Goal: Task Accomplishment & Management: Manage account settings

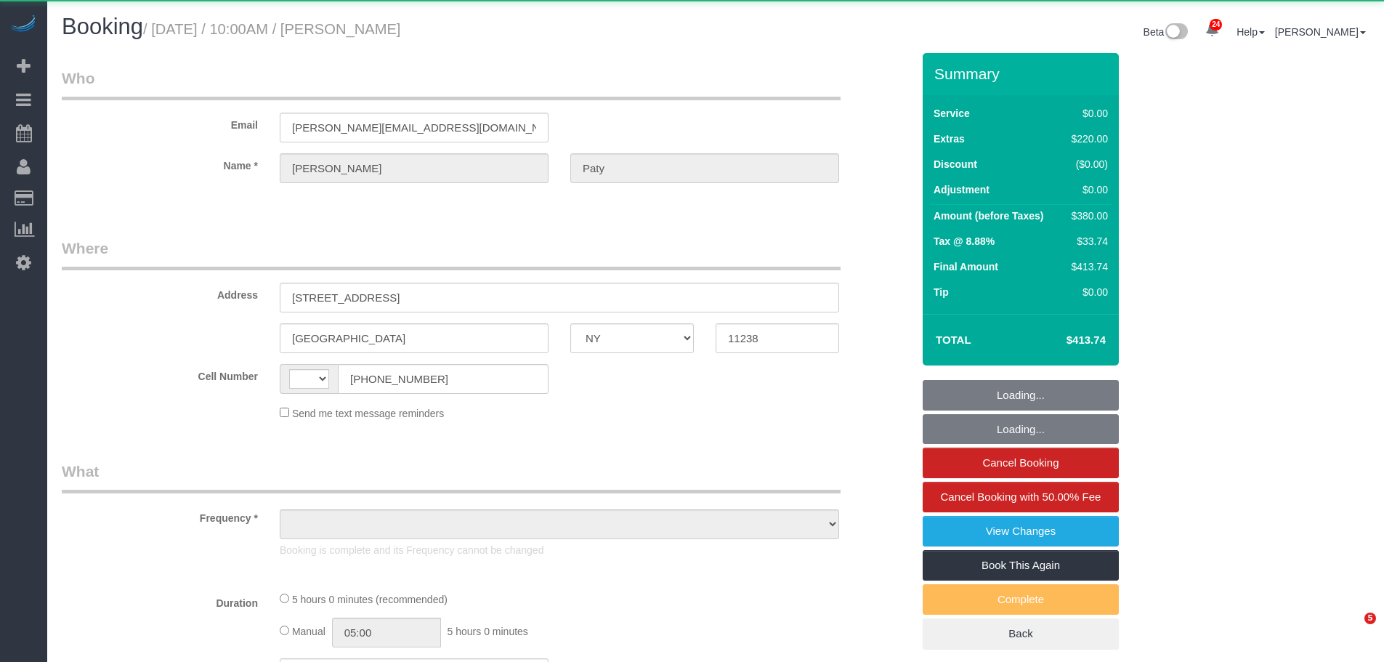
select select "NY"
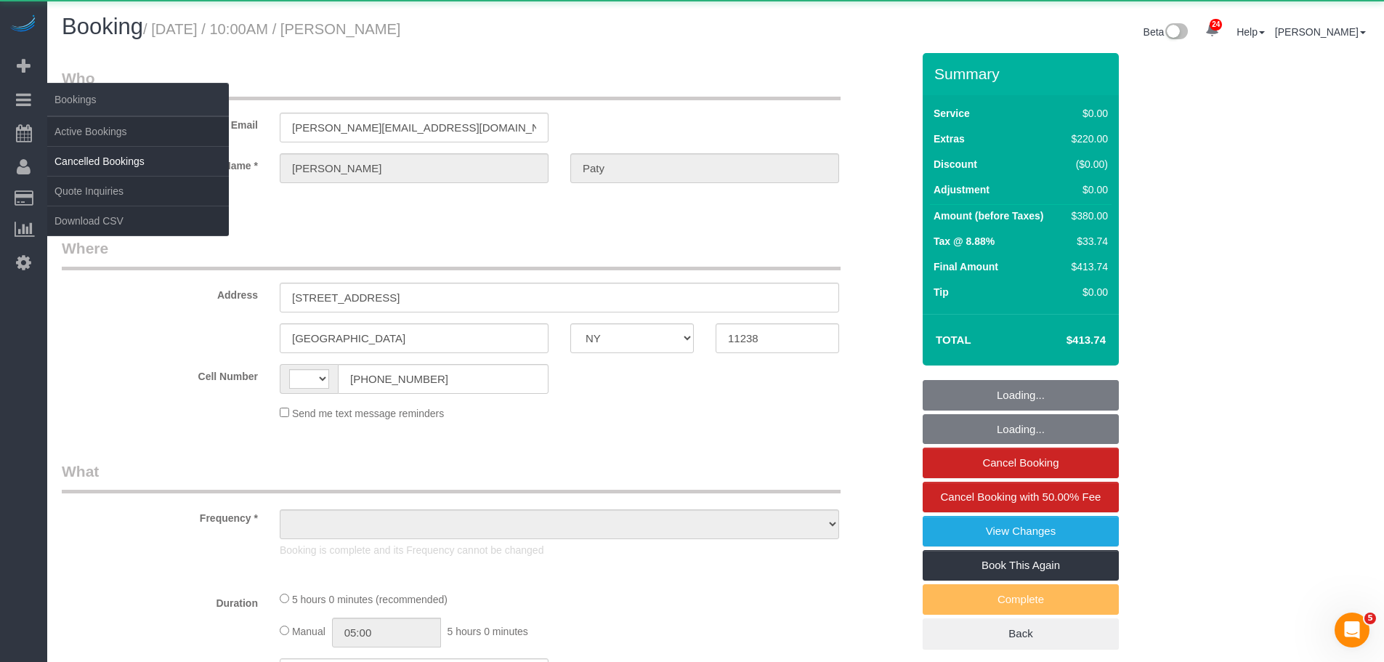
select select "string:[GEOGRAPHIC_DATA]"
select select "number:89"
select select "number:90"
select select "number:15"
select select "number:5"
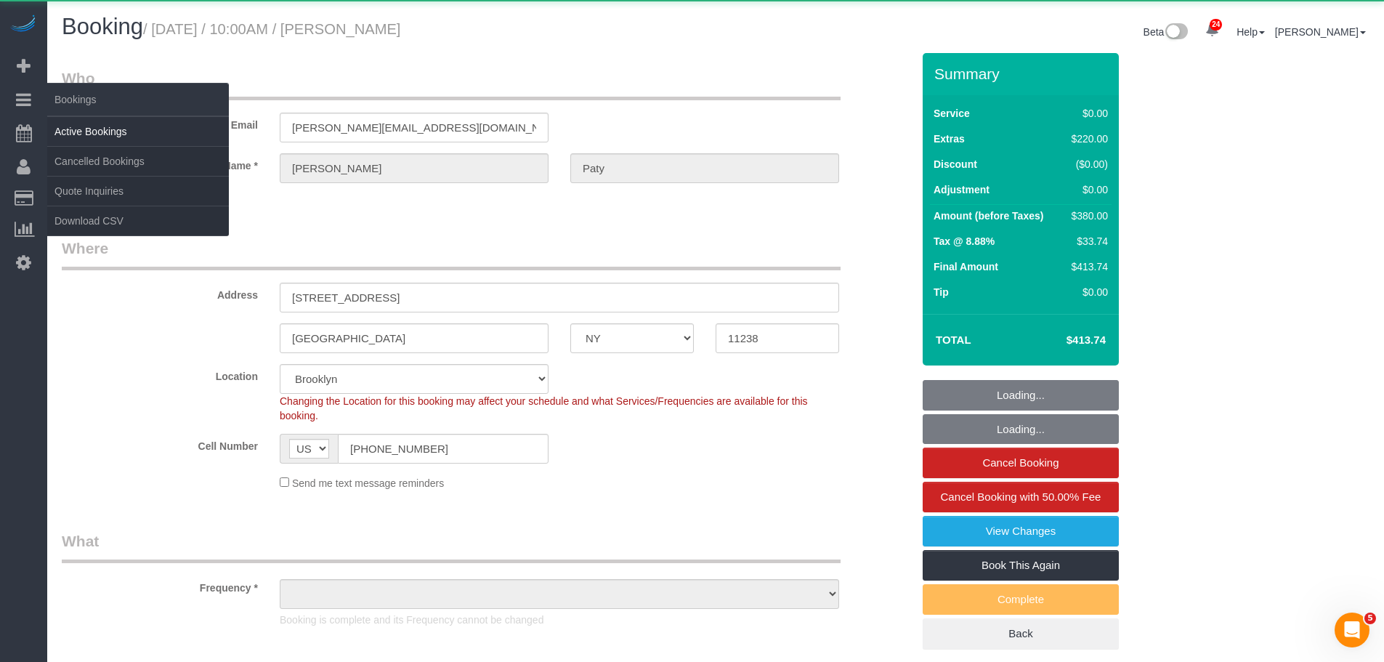
select select "object:987"
select select "spot1"
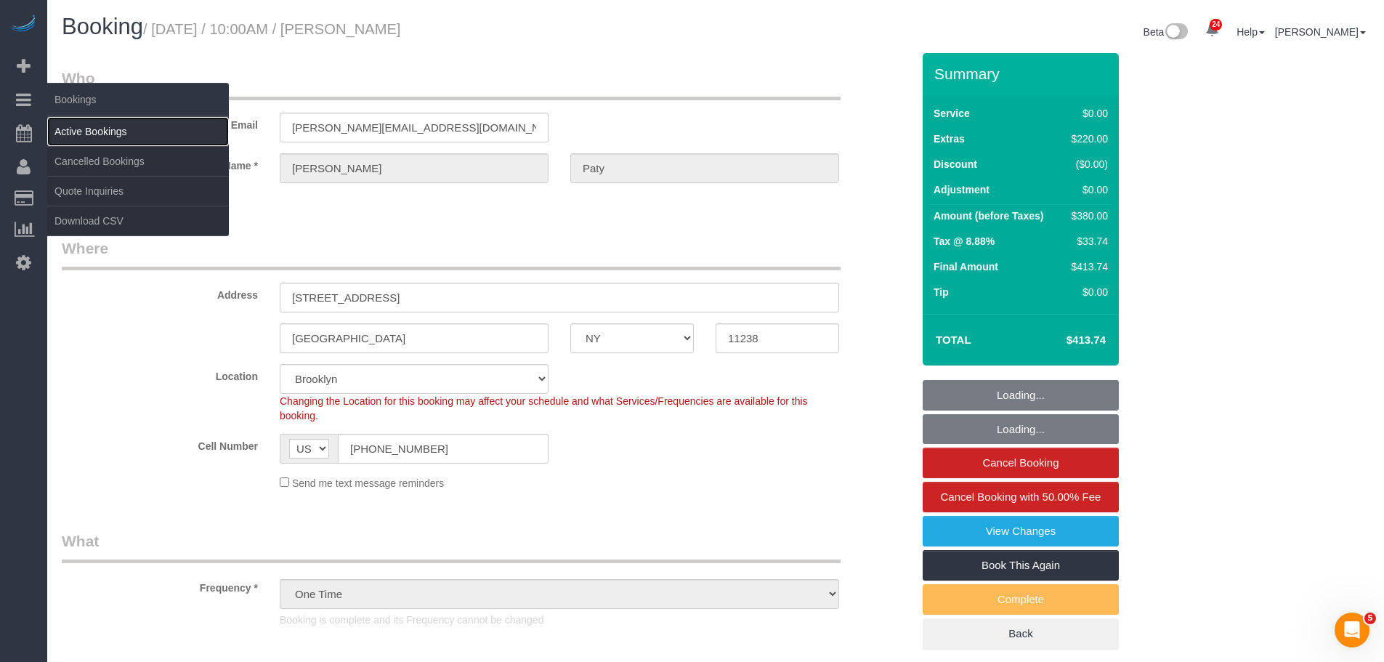
select select "object:1517"
select select "string:stripe-pm_1PtyvG4VGloSiKo7BLZDAN62"
select select "1"
click at [101, 130] on link "Active Bookings" at bounding box center [138, 131] width 182 height 29
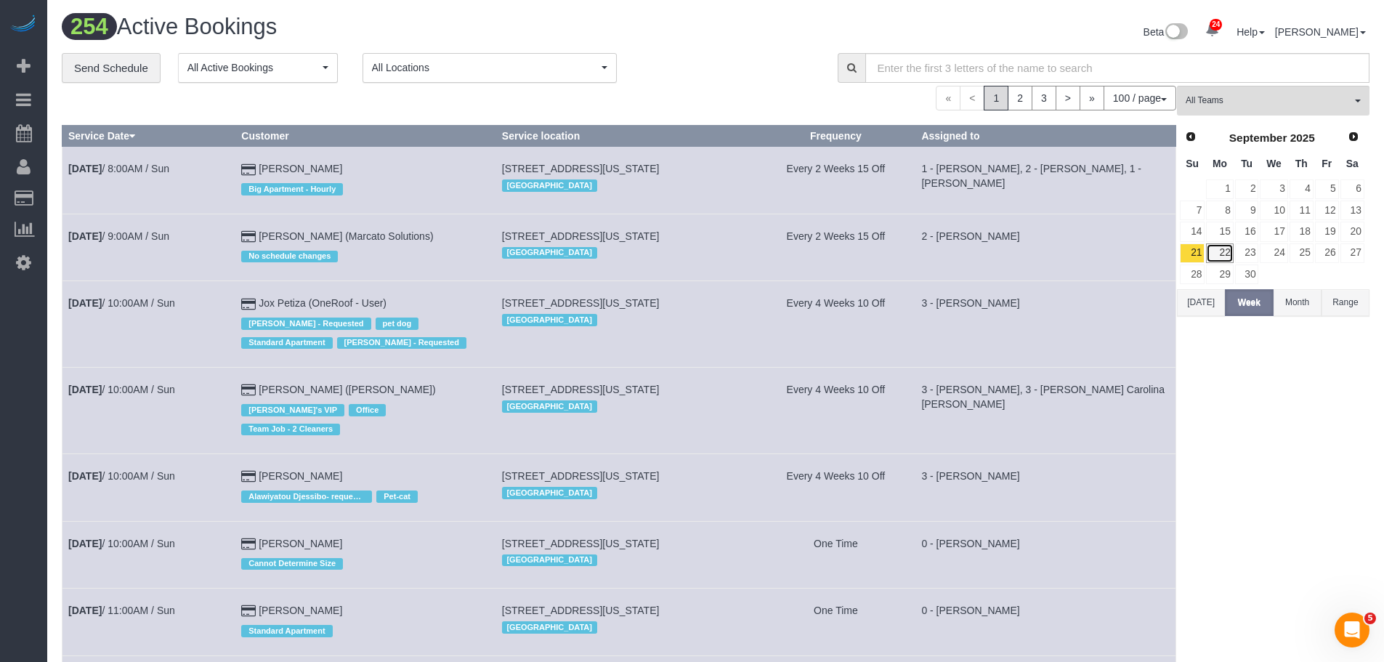
click at [1216, 248] on link "22" at bounding box center [1219, 253] width 27 height 20
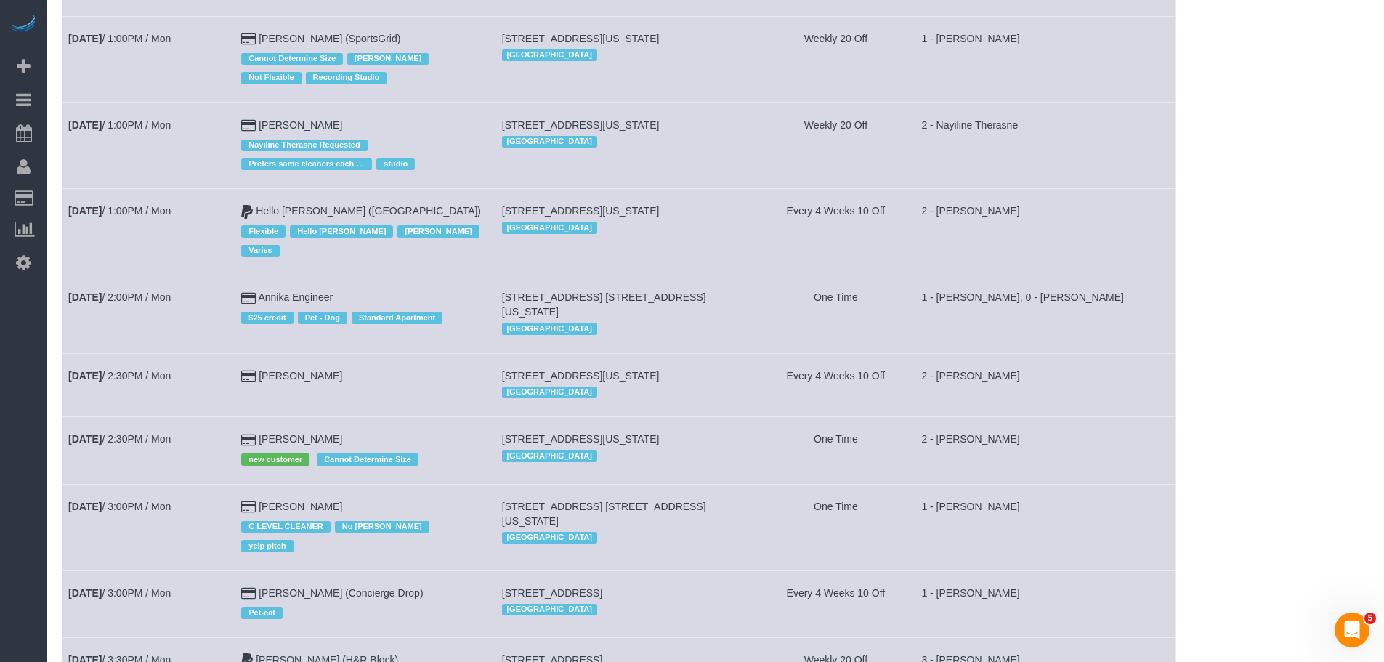
scroll to position [3953, 0]
